Goal: Task Accomplishment & Management: Complete application form

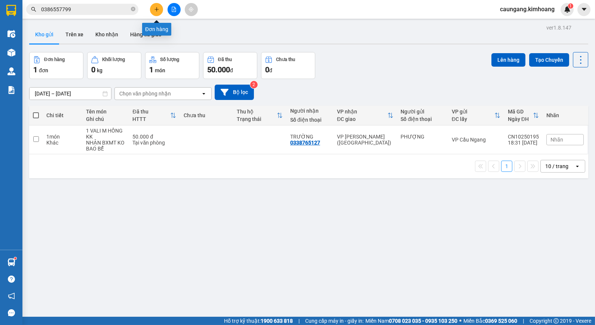
click at [158, 12] on button at bounding box center [156, 9] width 13 height 13
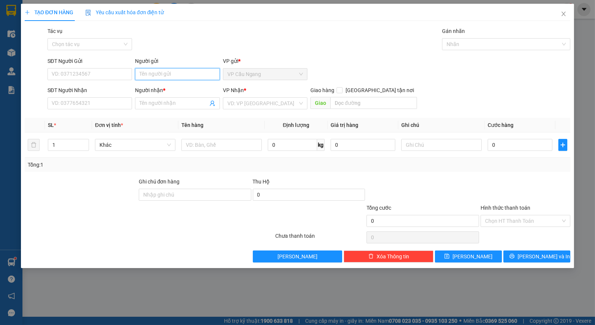
click at [166, 79] on input "Người gửi" at bounding box center [177, 74] width 85 height 12
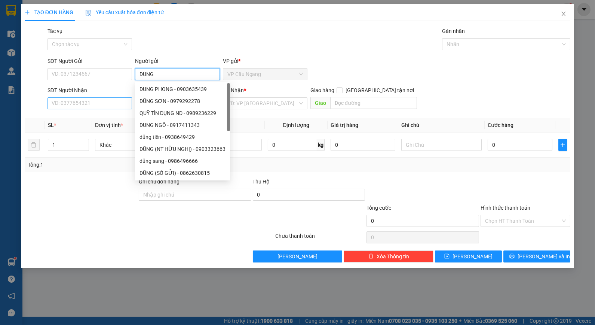
type input "DUNG"
drag, startPoint x: 124, startPoint y: 105, endPoint x: 120, endPoint y: 107, distance: 4.7
click at [123, 105] on input "SĐT Người Nhận" at bounding box center [89, 103] width 85 height 12
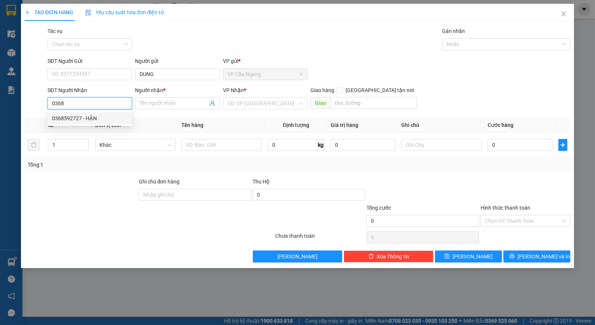
click at [122, 118] on div "0368592727 - HẬN" at bounding box center [90, 118] width 76 height 8
type input "0368592727"
type input "HẬN"
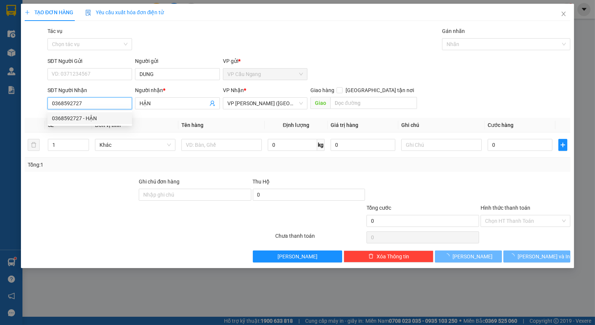
type input "970.000"
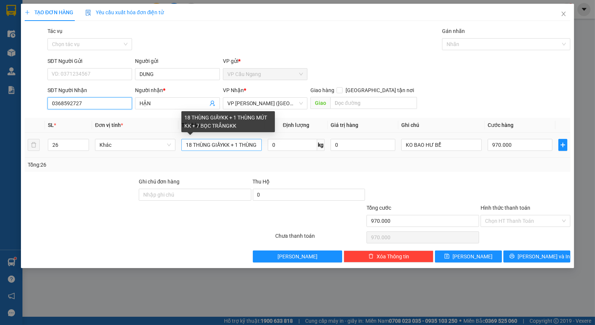
type input "0368592727"
click at [239, 145] on input "18 THÙNG GIẤYKK + 1 THÙNG MÚT KK + 7 BỌC TRẮNGKK" at bounding box center [221, 145] width 80 height 12
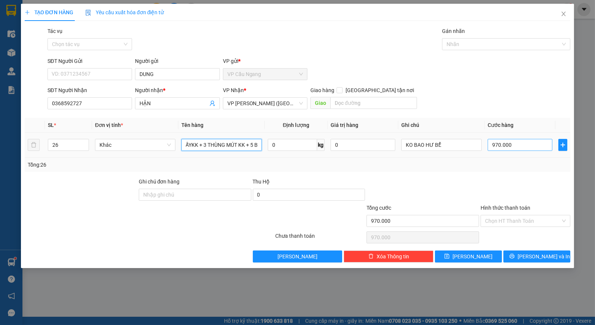
type input "18 THÙNG GIẤYKK + 3 THÙNG MÚT KK + 5 BỌC TRẮNGKK"
click at [507, 145] on input "970.000" at bounding box center [520, 145] width 65 height 12
type input "0"
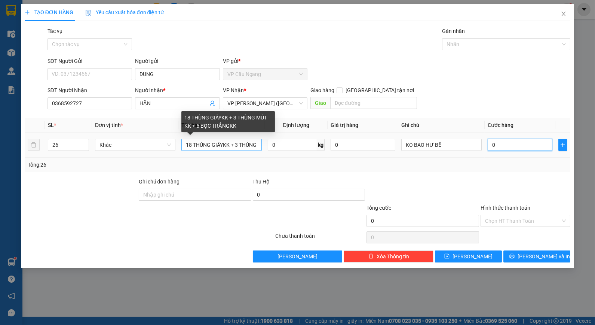
type input "0"
click at [237, 146] on input "18 THÙNG GIẤYKK + 3 THÙNG MÚT KK + 5 BỌC TRẮNGKK" at bounding box center [221, 145] width 80 height 12
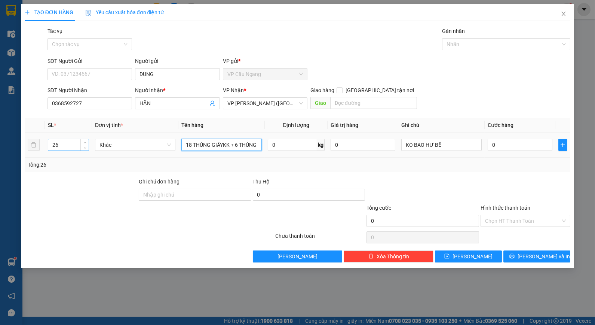
type input "18 THÙNG GIẤYKK + 6 THÙNG MÚT KK + 5 BỌC TRẮNGKK"
click at [61, 145] on input "26" at bounding box center [68, 144] width 40 height 11
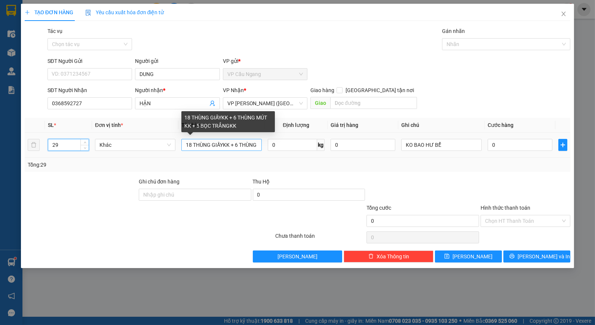
type input "29"
click at [251, 147] on input "18 THÙNG GIẤYKK + 6 THÙNG MÚT KK + 5 BỌC TRẮNGKK" at bounding box center [221, 145] width 80 height 12
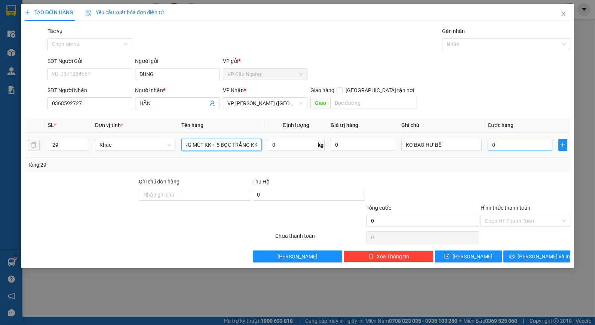
type input "18 THÙNG GIẤYKK + 6 THÙNG MÚT KK + 5 BỌC TRẮNG KK"
click at [494, 143] on input "0" at bounding box center [520, 145] width 65 height 12
type input "1"
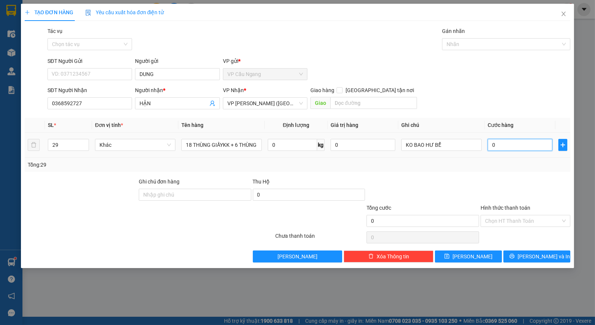
type input "1"
type input "17"
type input "1"
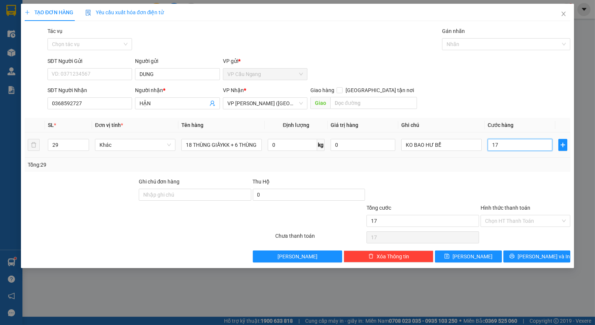
type input "1"
type input "11"
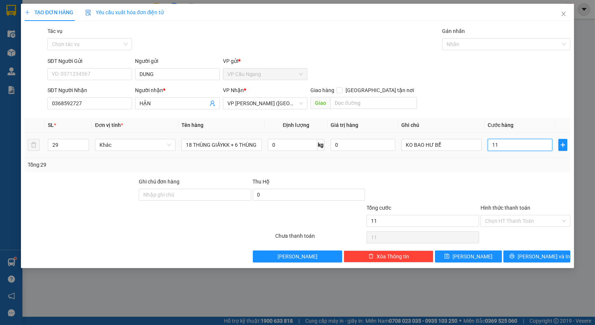
type input "117"
type input "1.170"
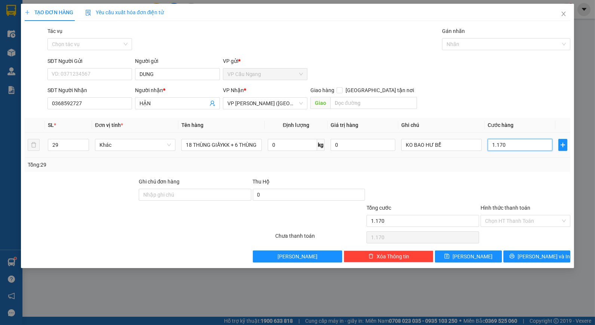
type input "11.700"
type input "117.000"
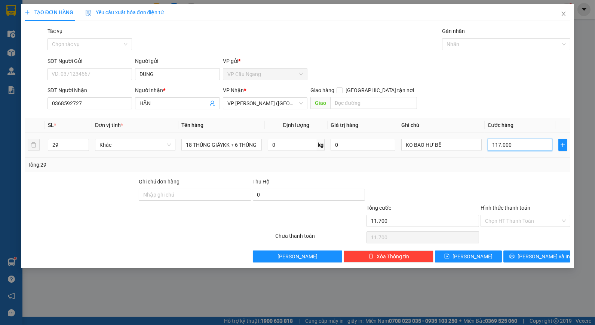
type input "117.000"
type input "1.170.000"
type input "11.700.000"
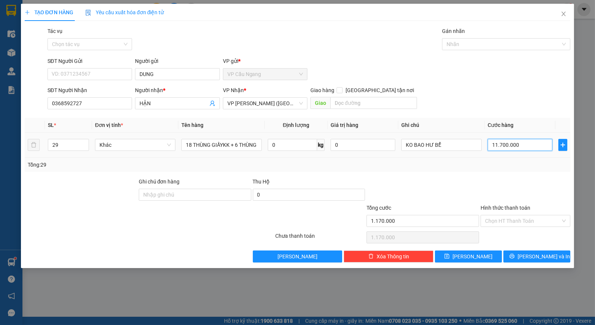
type input "11.700.000"
type input "1.170.000"
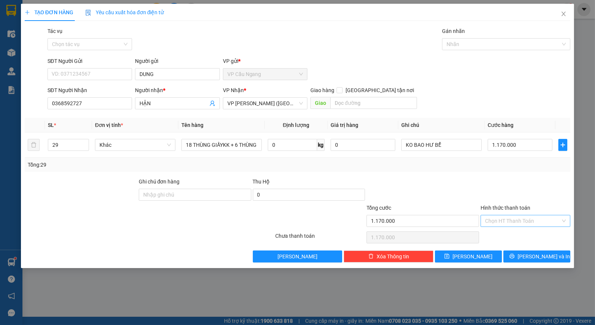
click at [518, 222] on input "Hình thức thanh toán" at bounding box center [523, 220] width 76 height 11
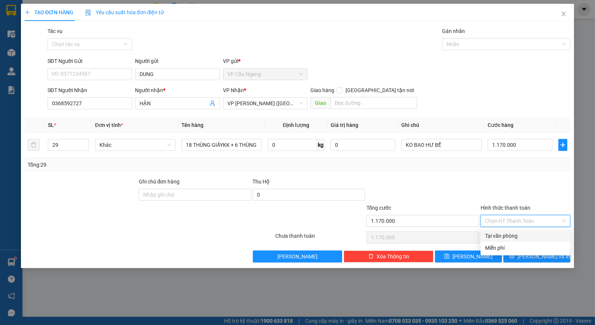
click at [509, 234] on div "Tại văn phòng" at bounding box center [525, 235] width 81 height 8
type input "0"
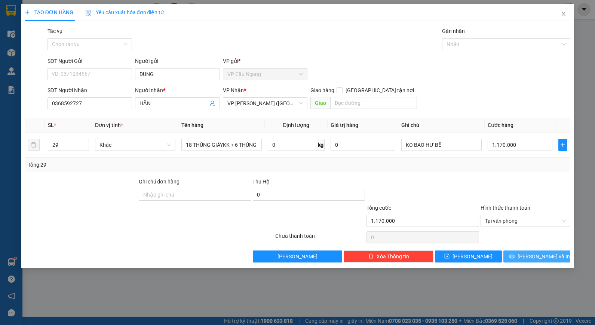
click at [524, 260] on button "[PERSON_NAME] và In" at bounding box center [536, 256] width 67 height 12
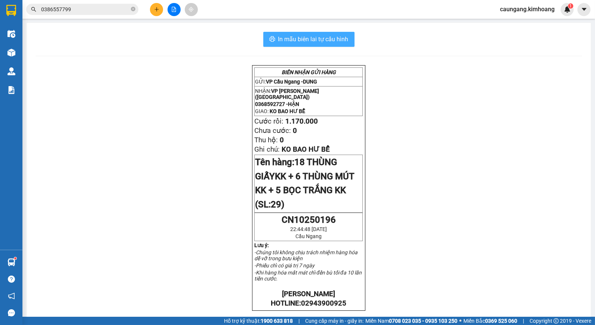
click at [292, 39] on span "In mẫu biên lai tự cấu hình" at bounding box center [313, 38] width 70 height 9
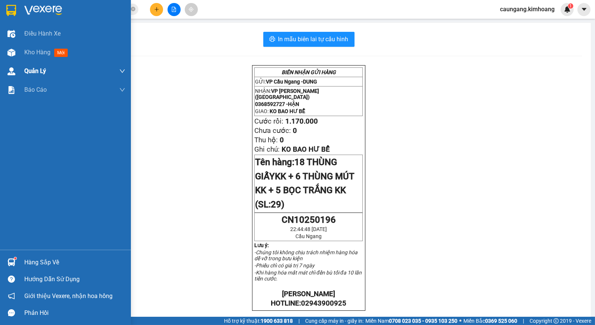
drag, startPoint x: 26, startPoint y: 50, endPoint x: 19, endPoint y: 68, distance: 19.8
click at [25, 50] on span "Kho hàng" at bounding box center [37, 52] width 26 height 7
